Goal: Check status: Check status

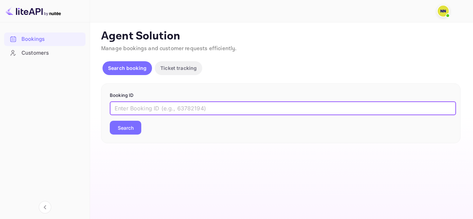
paste input "8399249"
type input "8399249"
click at [130, 130] on button "Search" at bounding box center [125, 128] width 31 height 14
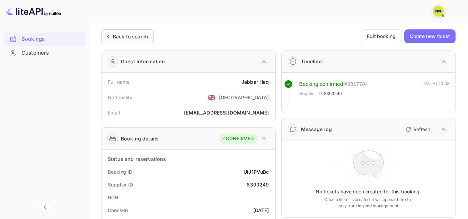
click at [125, 32] on div "Back to search" at bounding box center [127, 36] width 53 height 14
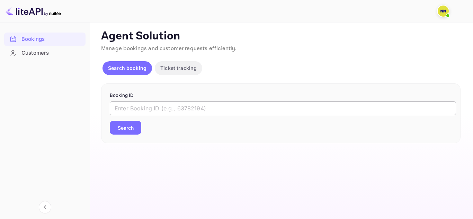
click at [144, 108] on input "text" at bounding box center [283, 108] width 346 height 14
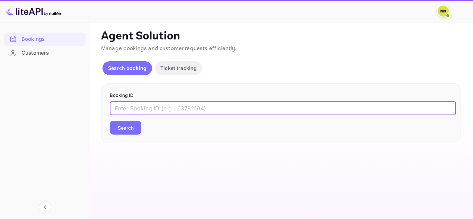
paste input "9156588"
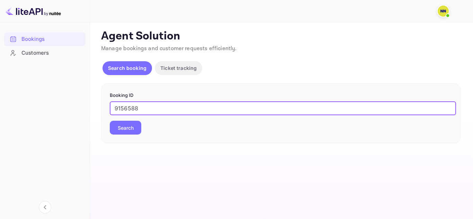
type input "9156588"
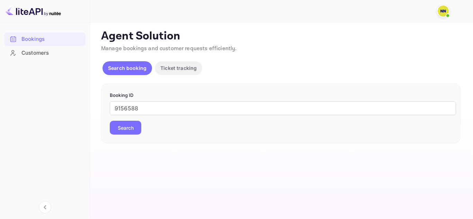
click at [128, 127] on button "Search" at bounding box center [125, 128] width 31 height 14
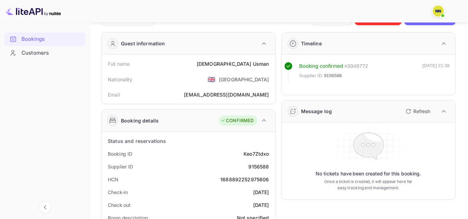
scroll to position [35, 0]
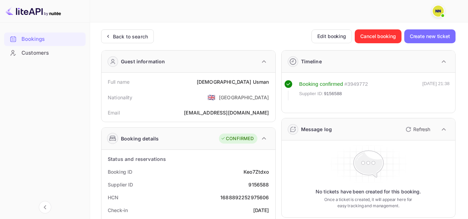
click at [128, 34] on div "Back to search" at bounding box center [130, 36] width 35 height 7
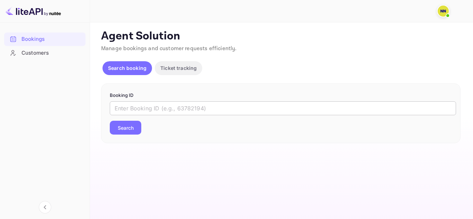
click at [133, 108] on input "text" at bounding box center [283, 108] width 346 height 14
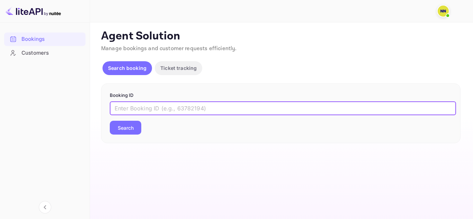
paste input "9005015"
type input "9005015"
click at [130, 128] on button "Search" at bounding box center [125, 128] width 31 height 14
